Goal: Task Accomplishment & Management: Use online tool/utility

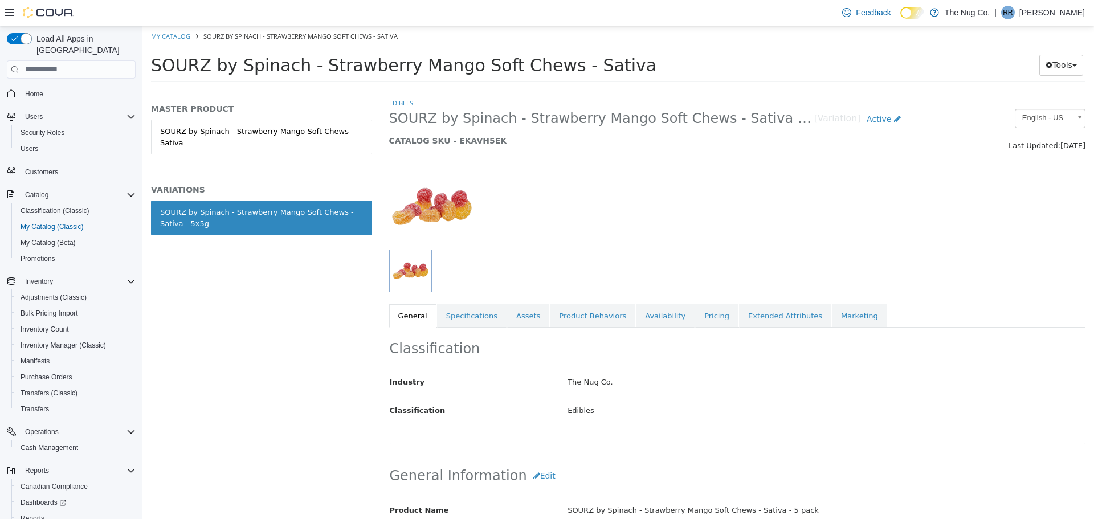
scroll to position [513, 0]
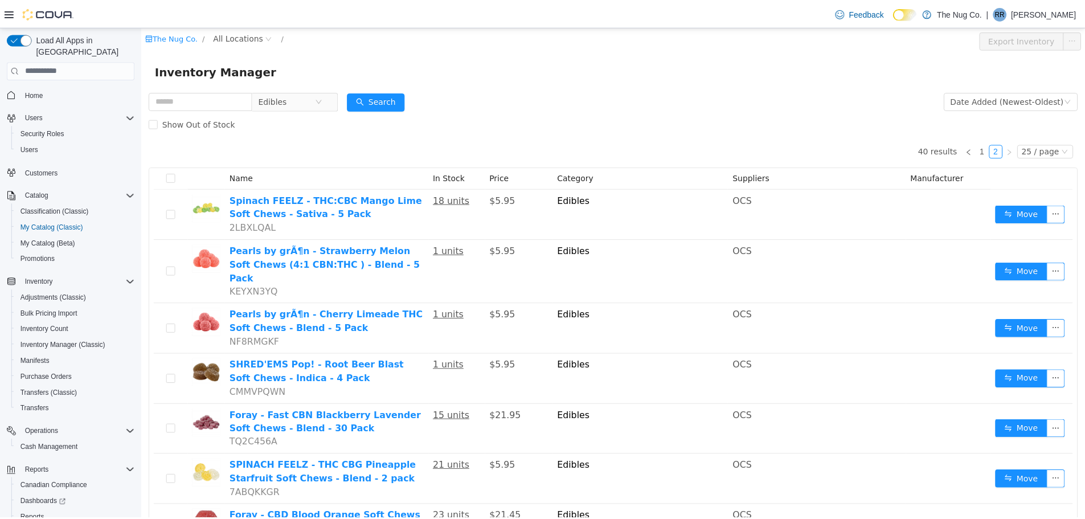
scroll to position [371, 0]
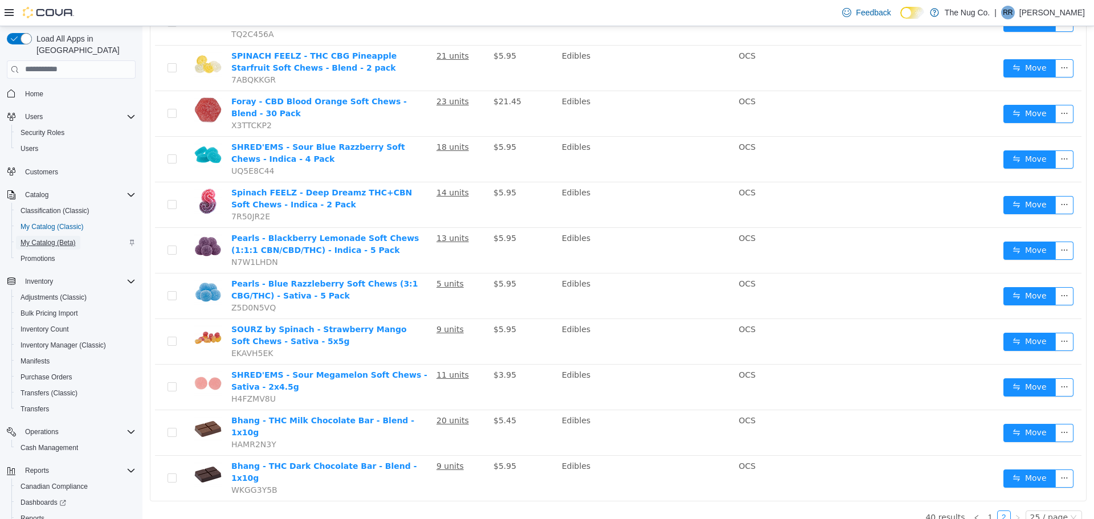
click at [64, 238] on span "My Catalog (Beta)" at bounding box center [48, 242] width 55 height 9
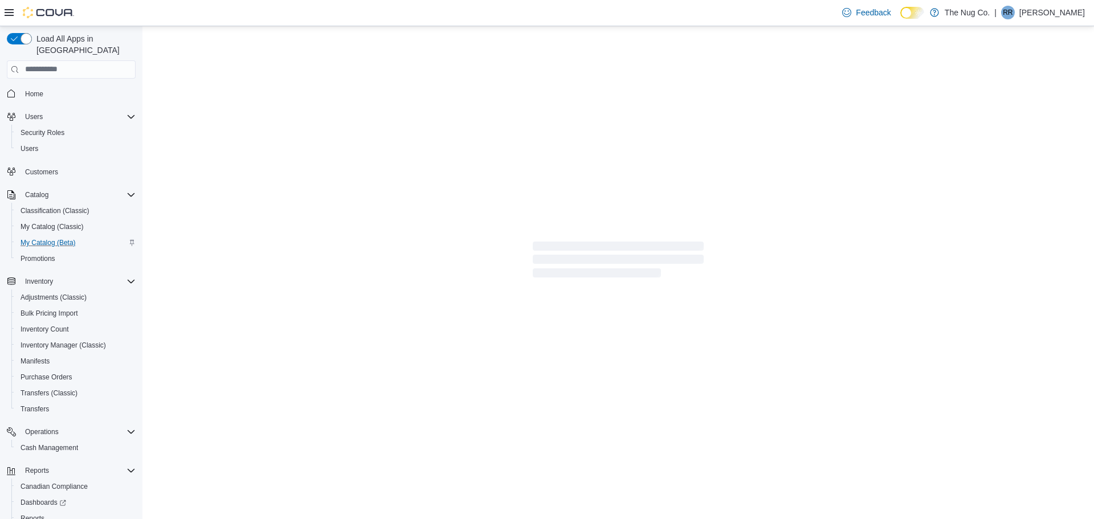
select select "**********"
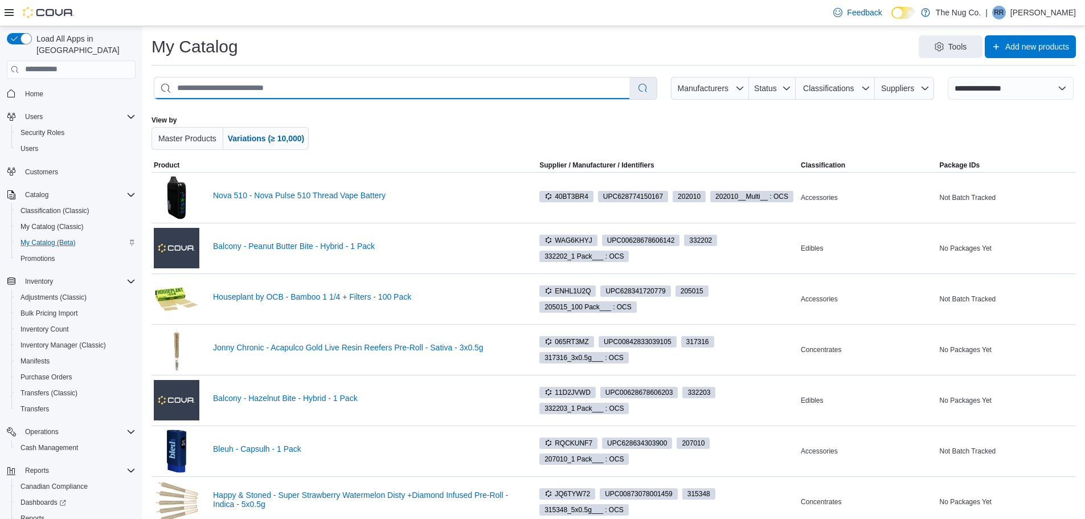
click at [404, 91] on input "search" at bounding box center [391, 88] width 475 height 22
type input "**********"
select select "*********"
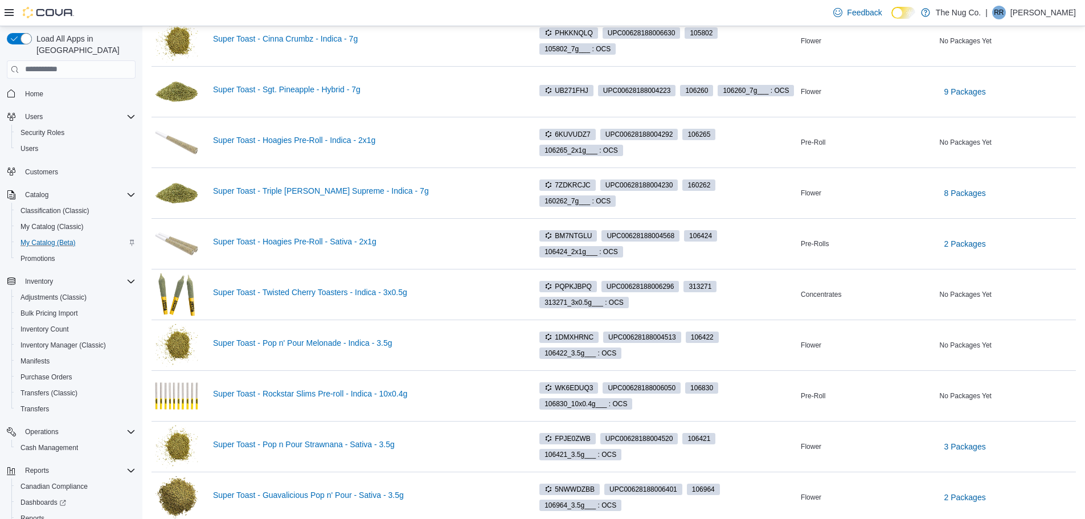
scroll to position [513, 0]
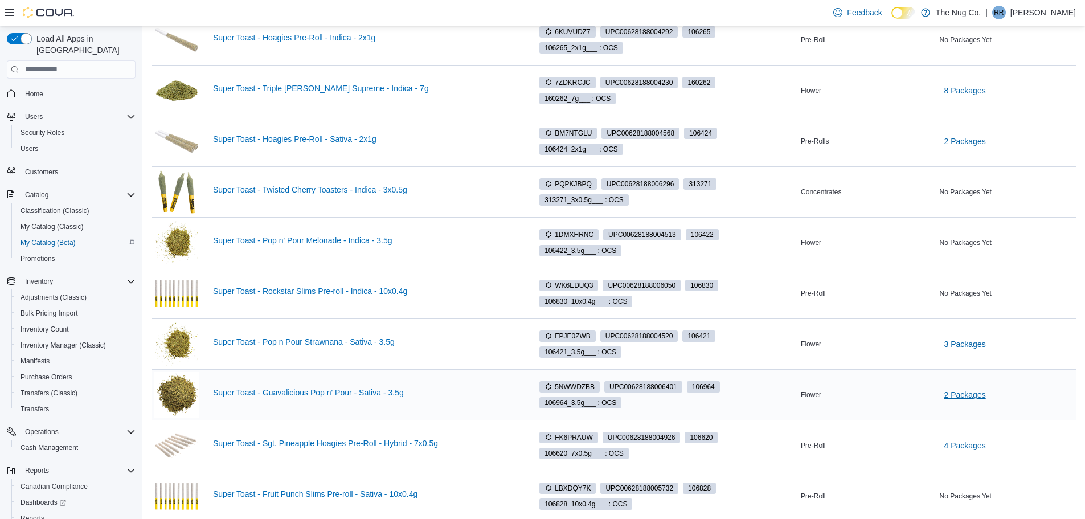
type input "**********"
click at [971, 396] on span "2 Packages" at bounding box center [965, 394] width 42 height 11
click at [48, 341] on span "Inventory Manager (Classic)" at bounding box center [63, 345] width 85 height 9
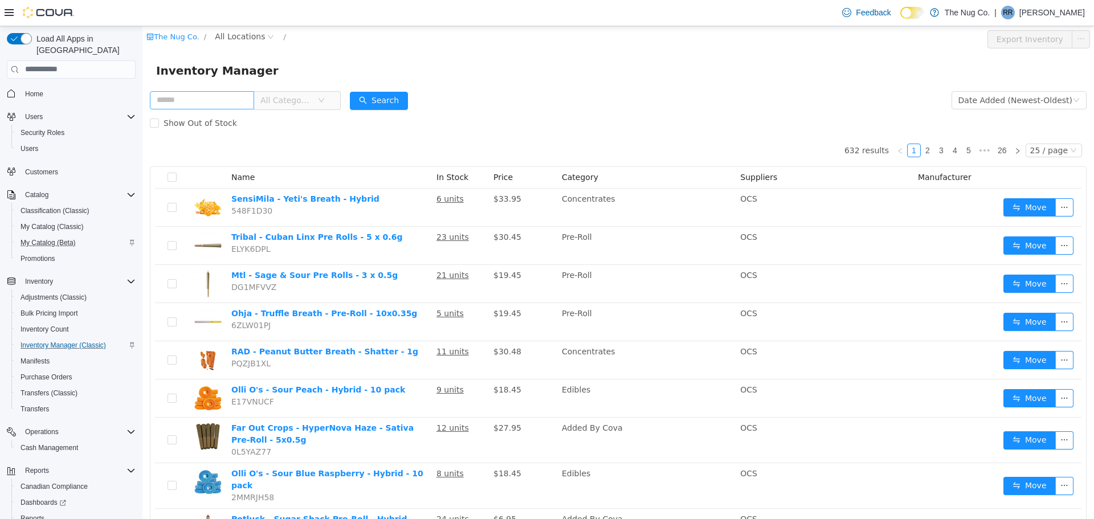
click at [202, 94] on input "text" at bounding box center [202, 100] width 104 height 18
type input "**********"
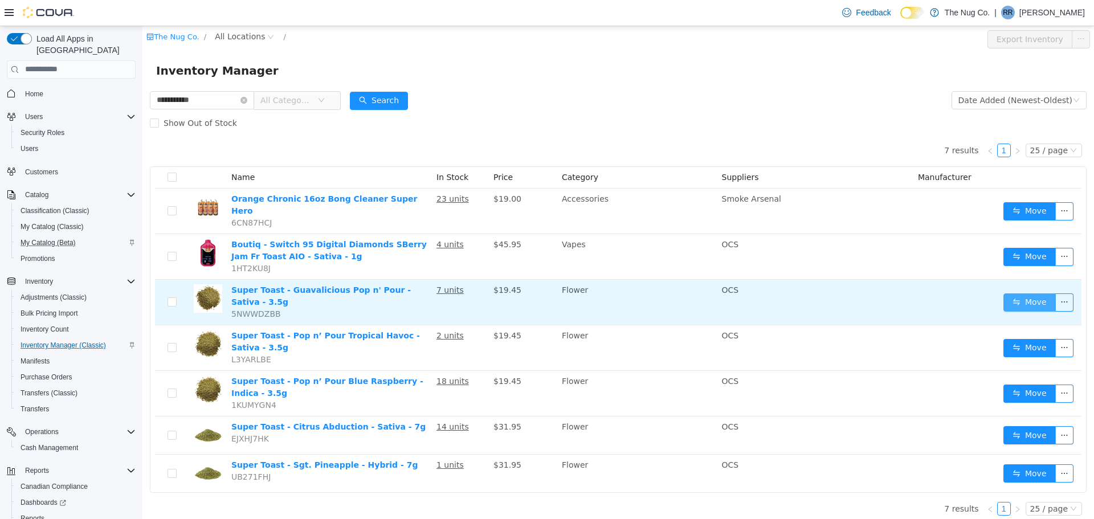
click at [1033, 293] on button "Move" at bounding box center [1029, 302] width 52 height 18
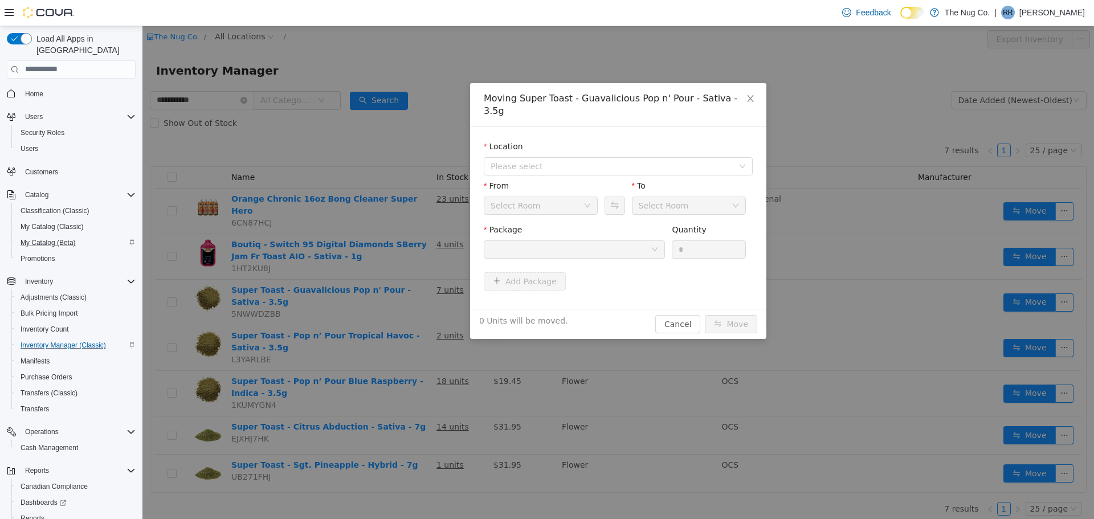
click at [555, 196] on div "Select Room" at bounding box center [536, 204] width 93 height 17
click at [558, 160] on span "Please select" at bounding box center [611, 165] width 243 height 11
click at [549, 216] on span "[STREET_ADDRESS][PERSON_NAME][PERSON_NAME]" at bounding box center [618, 214] width 211 height 9
click at [535, 240] on div at bounding box center [570, 248] width 160 height 17
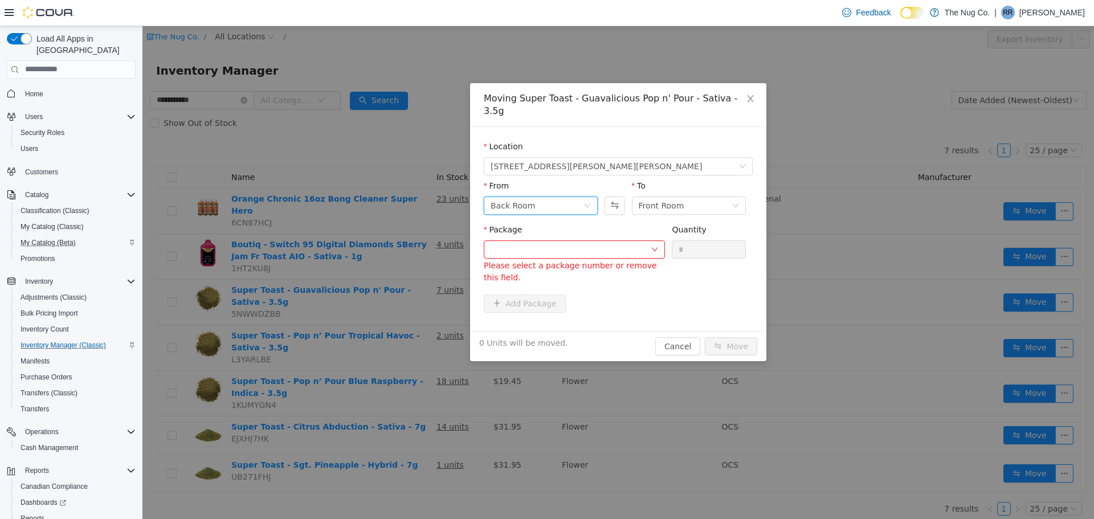
click at [526, 196] on div "Back Room" at bounding box center [512, 204] width 44 height 17
click at [517, 234] on li "Front Room" at bounding box center [541, 233] width 114 height 18
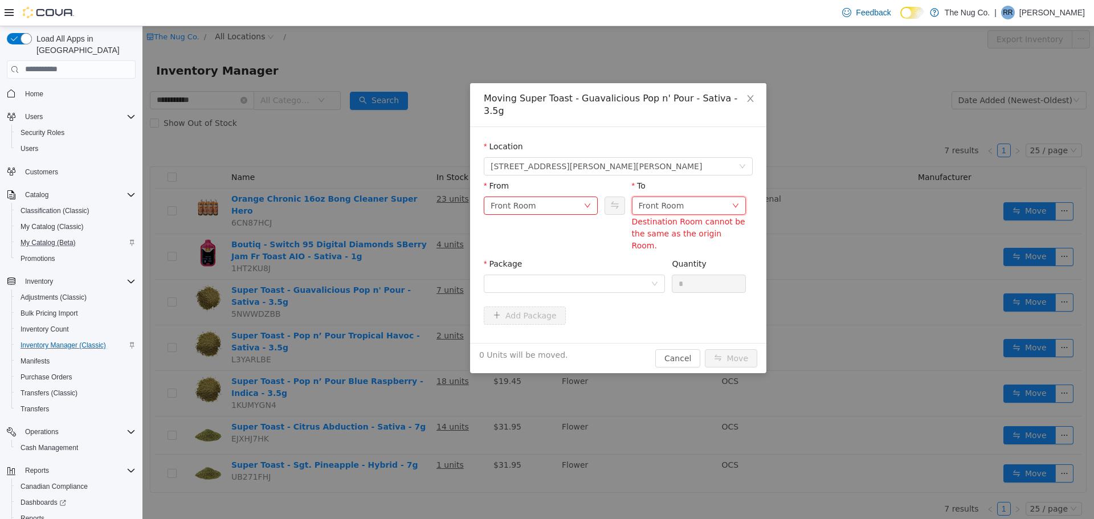
click at [664, 197] on div "Front Room" at bounding box center [661, 204] width 46 height 17
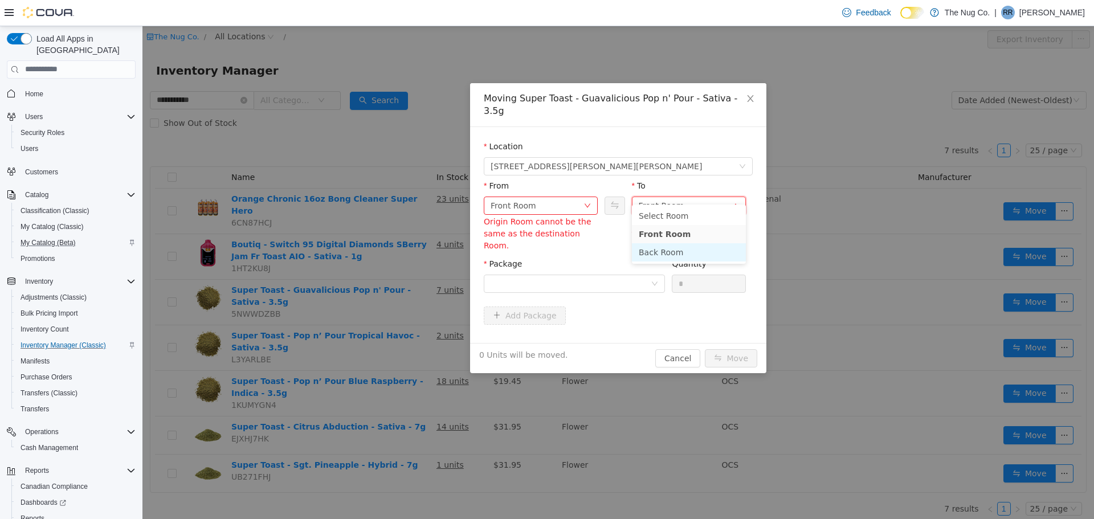
click at [661, 249] on li "Back Room" at bounding box center [689, 252] width 114 height 18
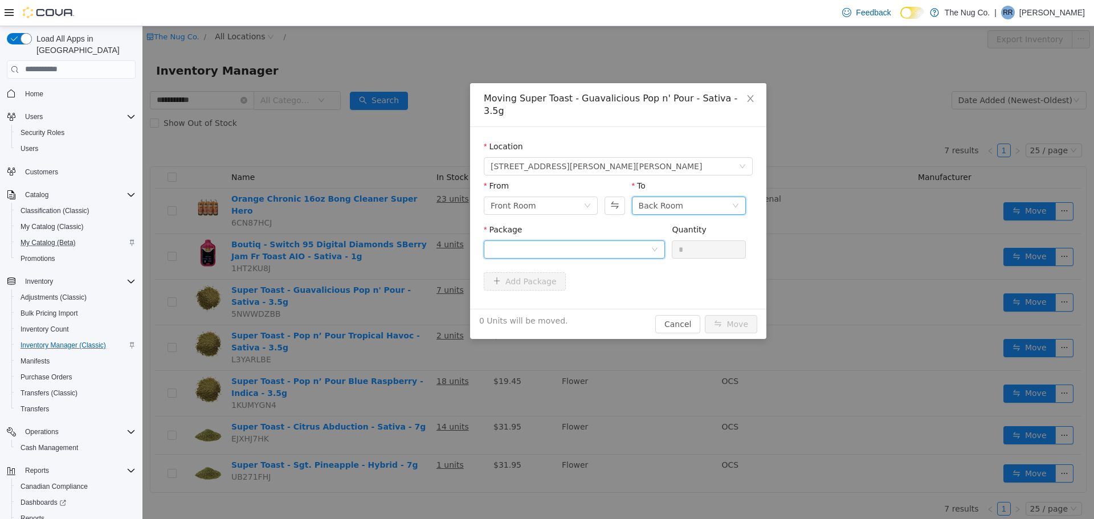
click at [570, 240] on div at bounding box center [570, 248] width 160 height 17
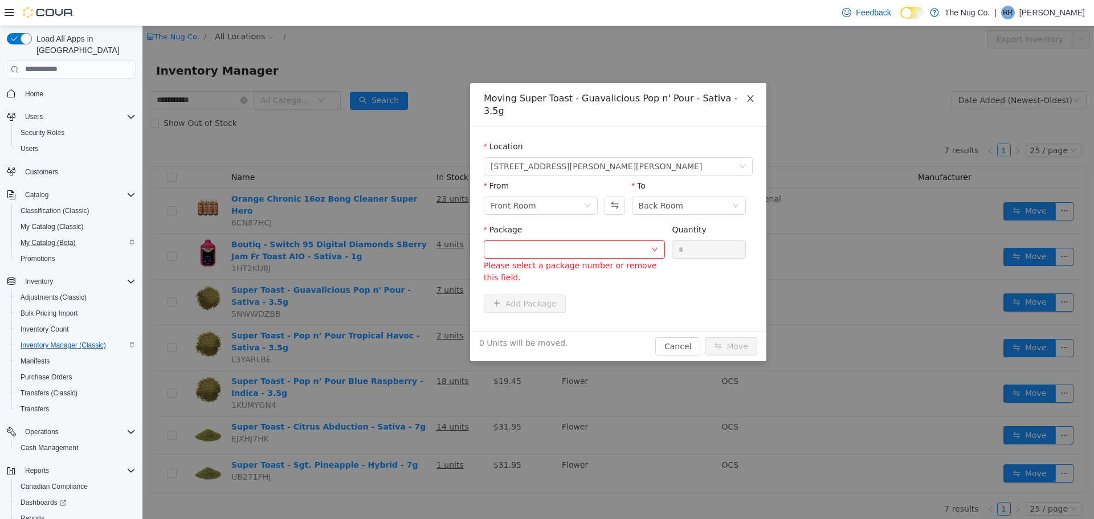
click at [750, 97] on icon "icon: close" at bounding box center [750, 97] width 9 height 9
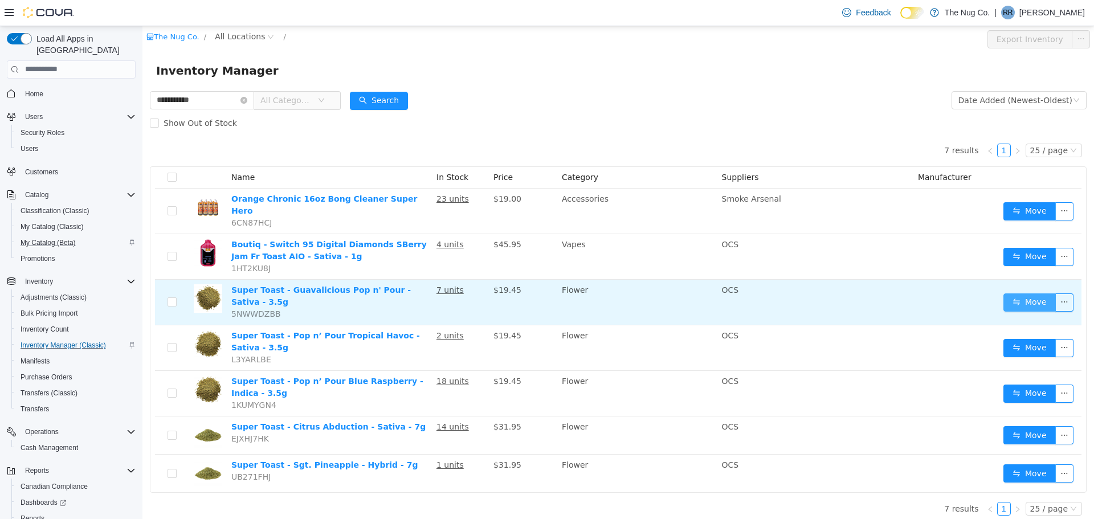
click at [1032, 293] on button "Move" at bounding box center [1029, 302] width 52 height 18
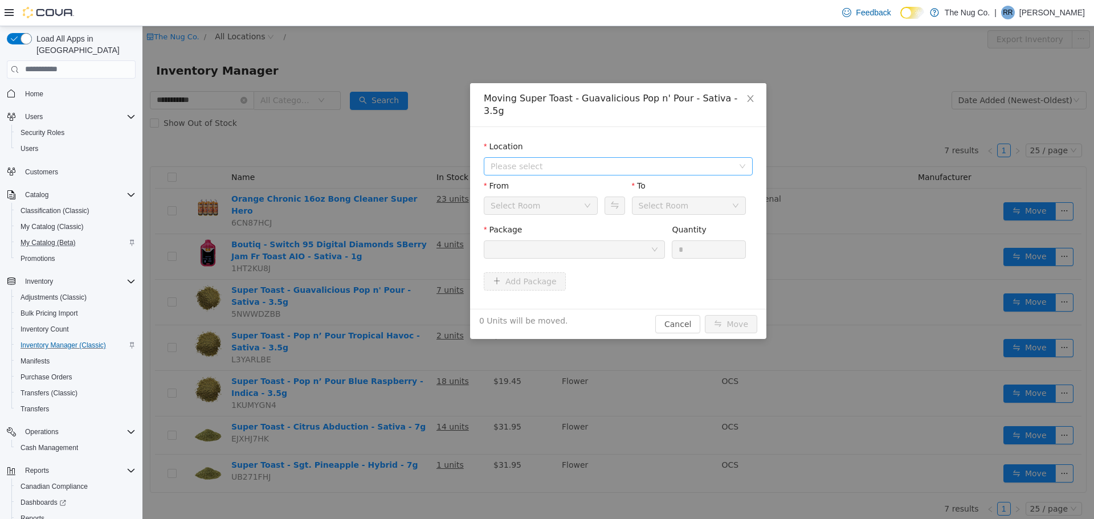
click at [518, 160] on span "Please select" at bounding box center [611, 165] width 243 height 11
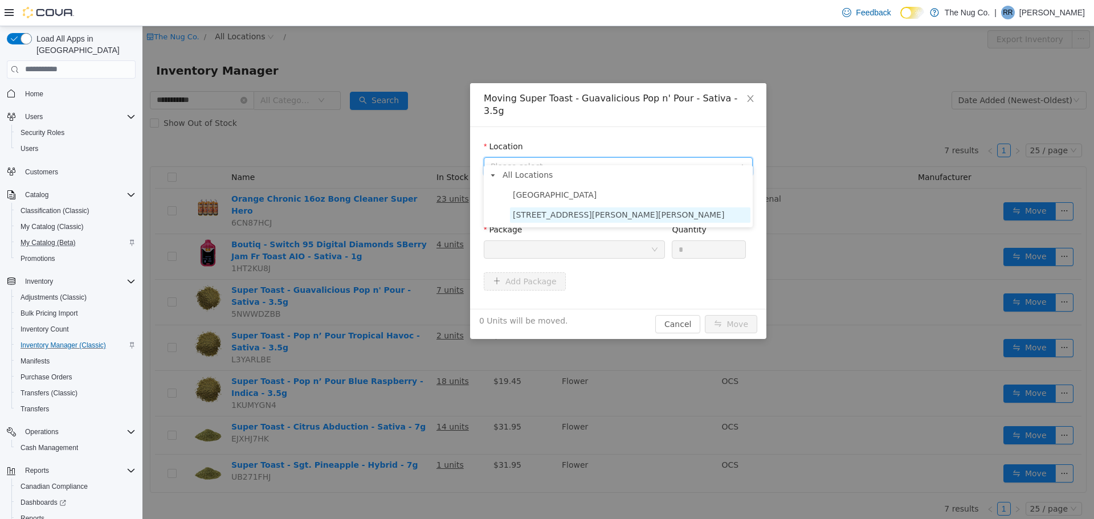
click at [531, 216] on span "[STREET_ADDRESS][PERSON_NAME][PERSON_NAME]" at bounding box center [618, 214] width 211 height 9
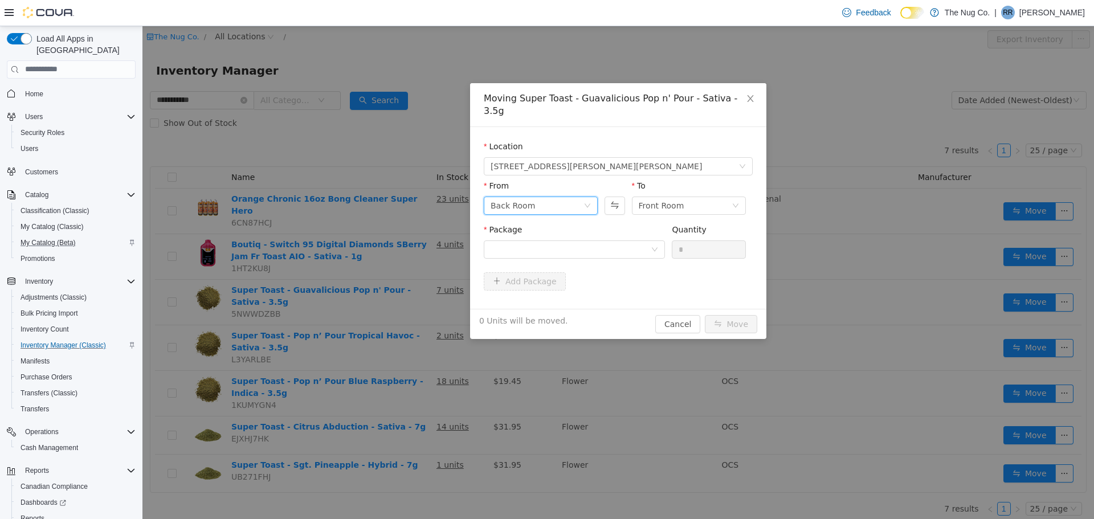
click at [517, 196] on div "Back Room" at bounding box center [512, 204] width 44 height 17
click at [514, 232] on li "Front Room" at bounding box center [541, 233] width 114 height 18
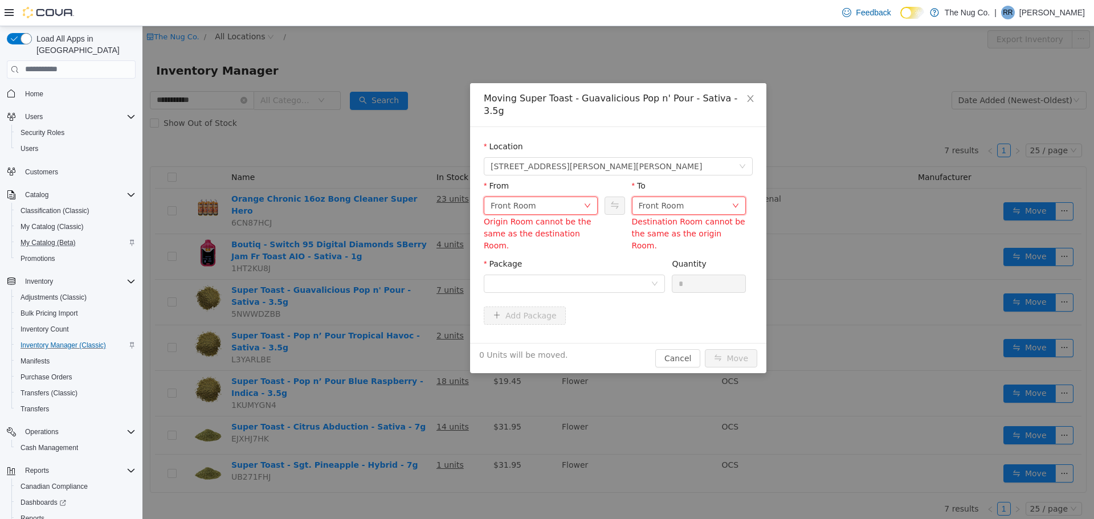
click at [674, 196] on div "Front Room" at bounding box center [661, 204] width 46 height 17
click at [664, 255] on li "Back Room" at bounding box center [689, 252] width 114 height 18
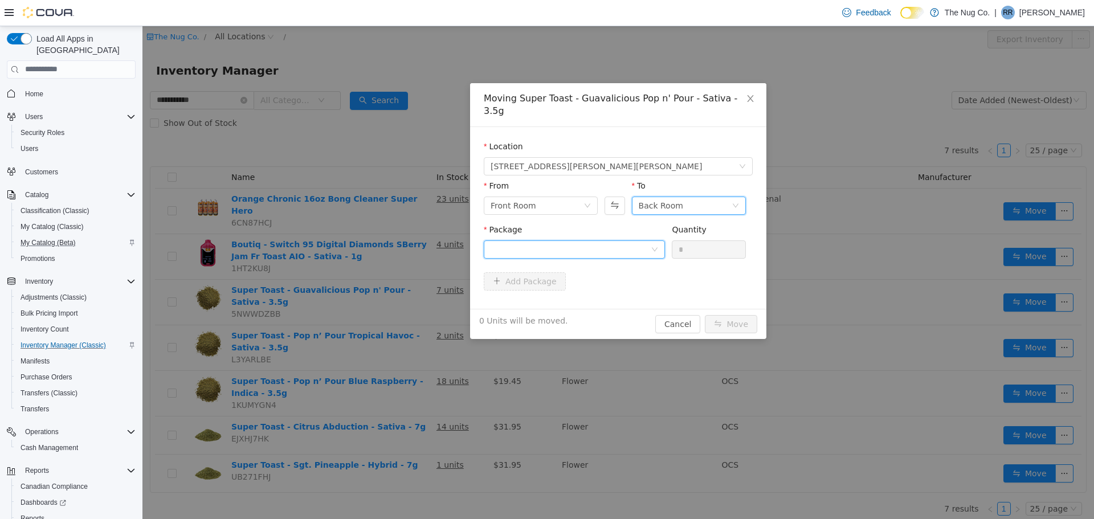
click at [558, 240] on div at bounding box center [570, 248] width 160 height 17
click at [557, 196] on div "Front Room" at bounding box center [536, 204] width 93 height 17
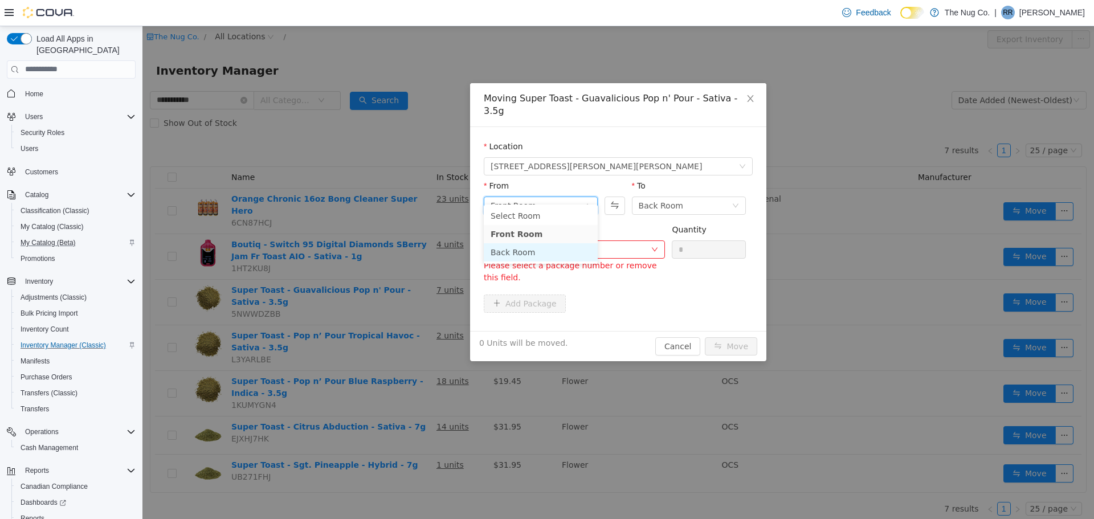
click at [527, 251] on li "Back Room" at bounding box center [541, 252] width 114 height 18
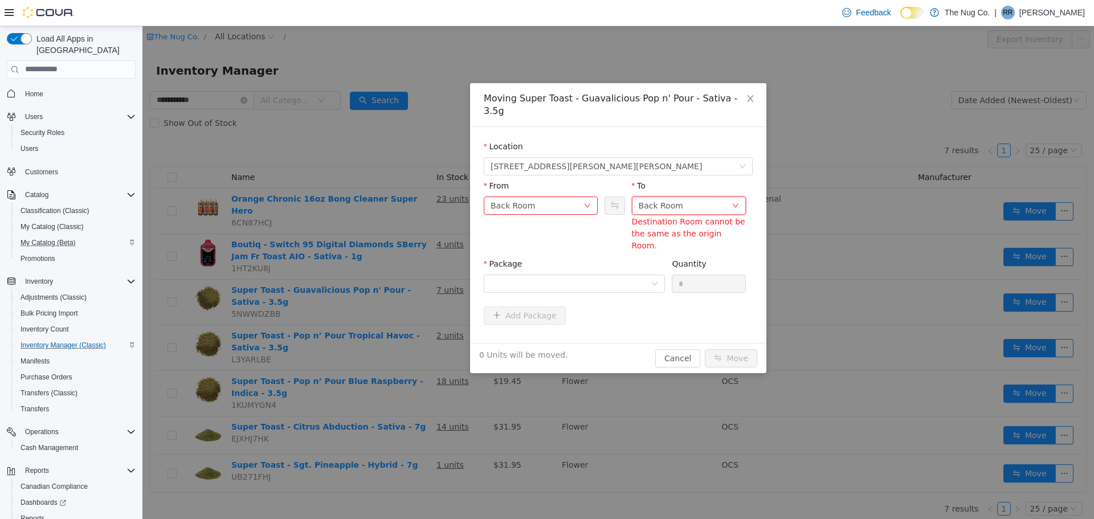
click at [687, 196] on div "Back Room" at bounding box center [684, 204] width 93 height 17
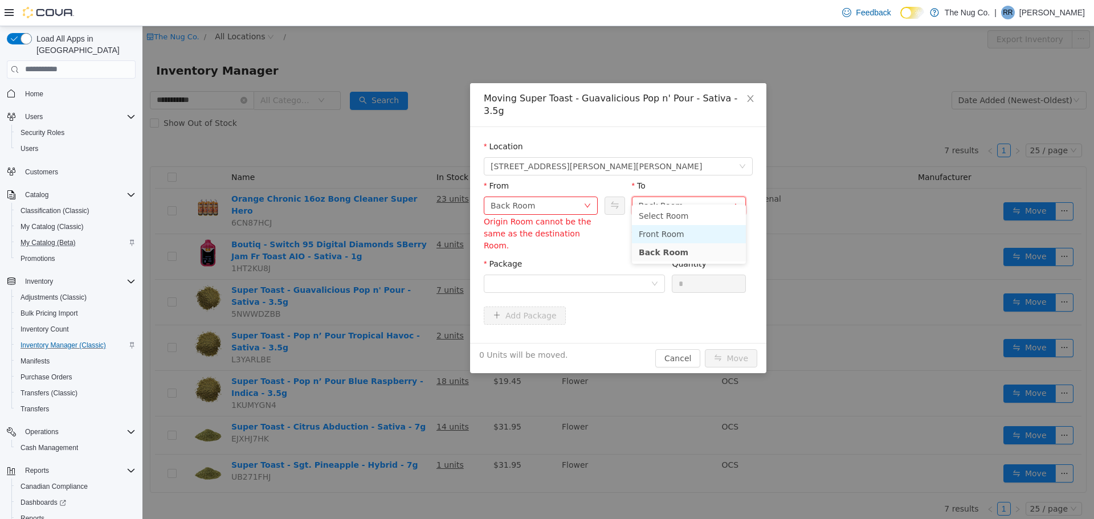
click at [670, 235] on li "Front Room" at bounding box center [689, 233] width 114 height 18
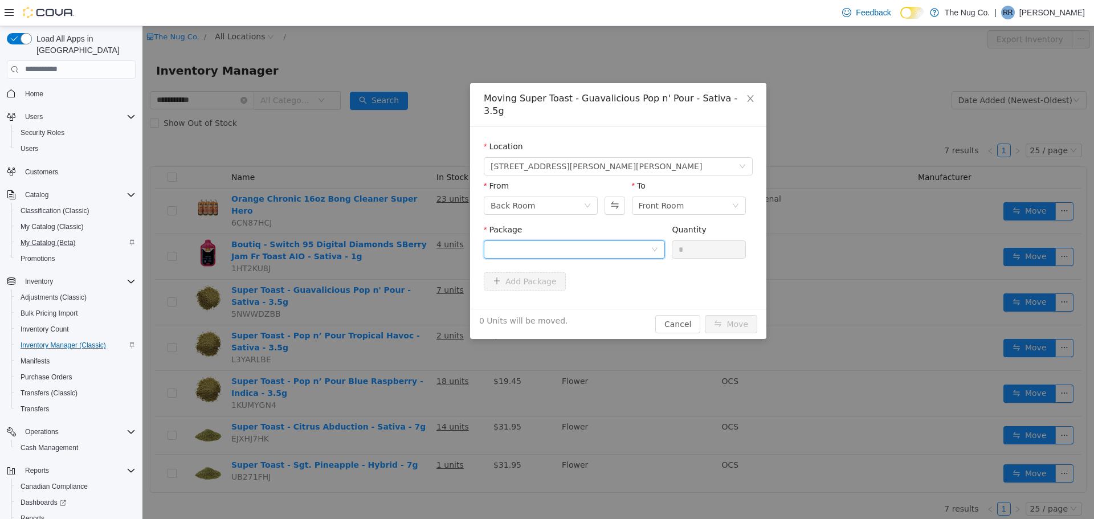
click at [566, 240] on div at bounding box center [570, 248] width 160 height 17
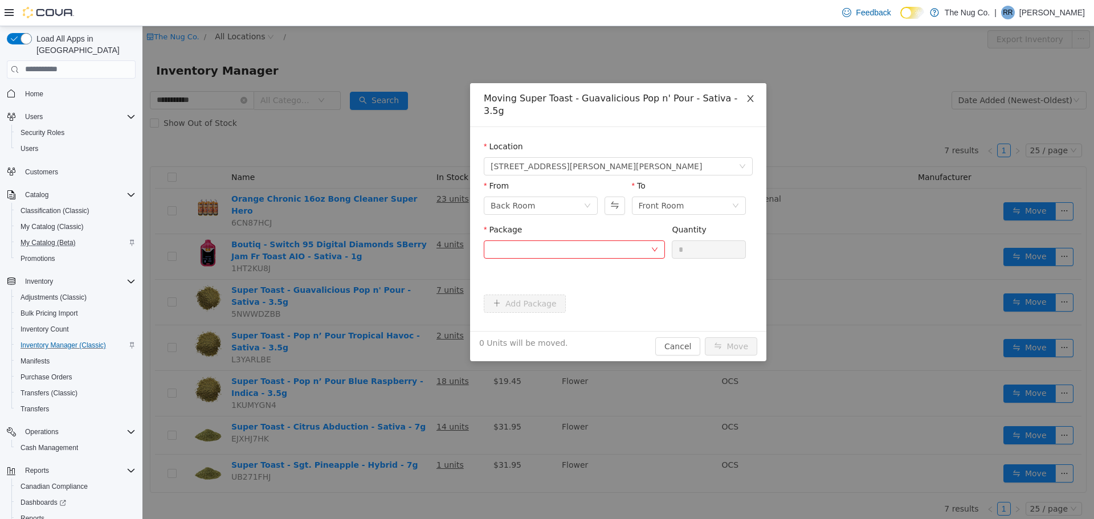
click at [747, 96] on icon "icon: close" at bounding box center [750, 97] width 9 height 9
